Goal: Task Accomplishment & Management: Manage account settings

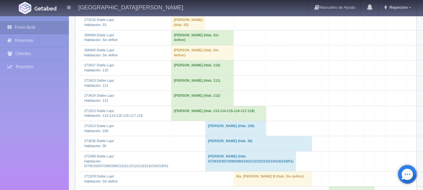
scroll to position [251, 0]
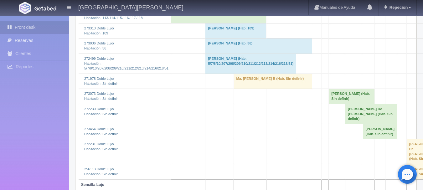
click at [240, 89] on td "Ma. [PERSON_NAME] B (Hab. Sin definir)" at bounding box center [273, 81] width 78 height 15
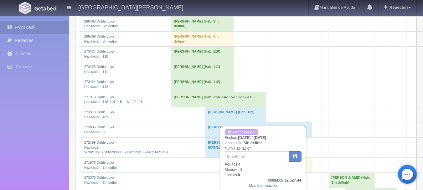
scroll to position [157, 0]
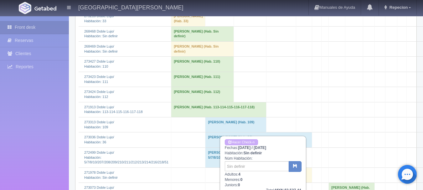
click at [194, 57] on td "[PERSON_NAME] (Hab. Sin definir)" at bounding box center [202, 49] width 62 height 15
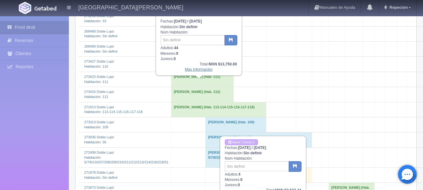
click at [202, 71] on link "Más Información" at bounding box center [199, 69] width 28 height 4
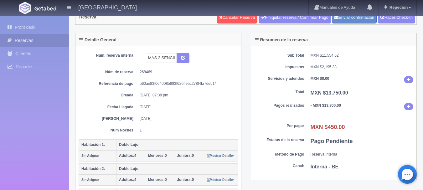
scroll to position [31, 0]
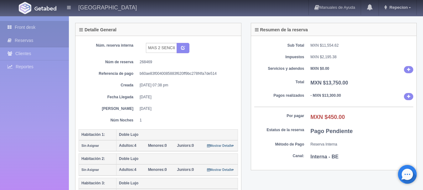
click at [28, 29] on link "Front desk" at bounding box center [34, 27] width 69 height 13
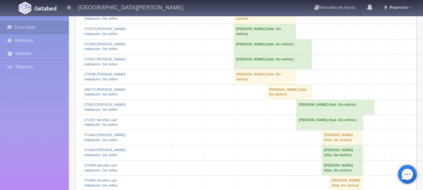
scroll to position [689, 0]
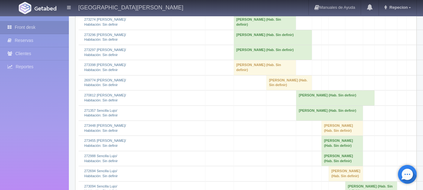
click at [246, 60] on td "[PERSON_NAME] (Hab. Sin definir)" at bounding box center [273, 52] width 78 height 15
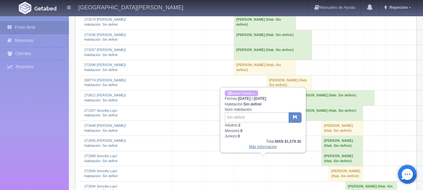
click at [257, 148] on link "Más Información" at bounding box center [263, 147] width 28 height 4
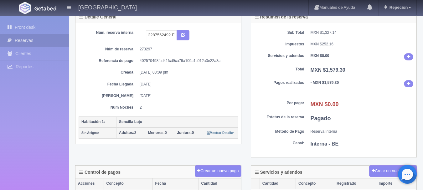
scroll to position [63, 0]
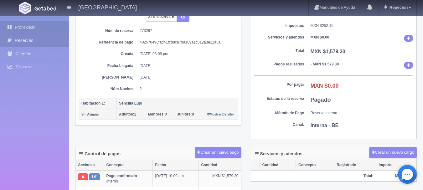
click at [44, 29] on link "Front desk" at bounding box center [34, 27] width 69 height 13
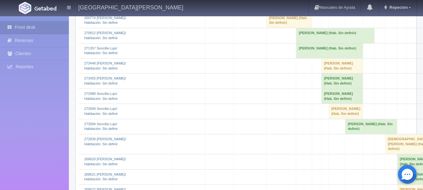
scroll to position [752, 0]
